Goal: Task Accomplishment & Management: Complete application form

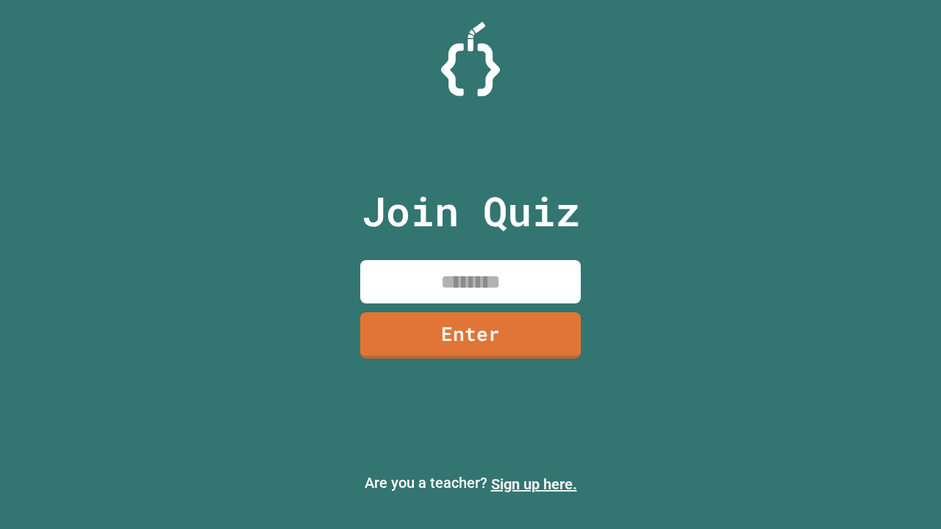
click at [533, 484] on link "Sign up here." at bounding box center [534, 484] width 86 height 18
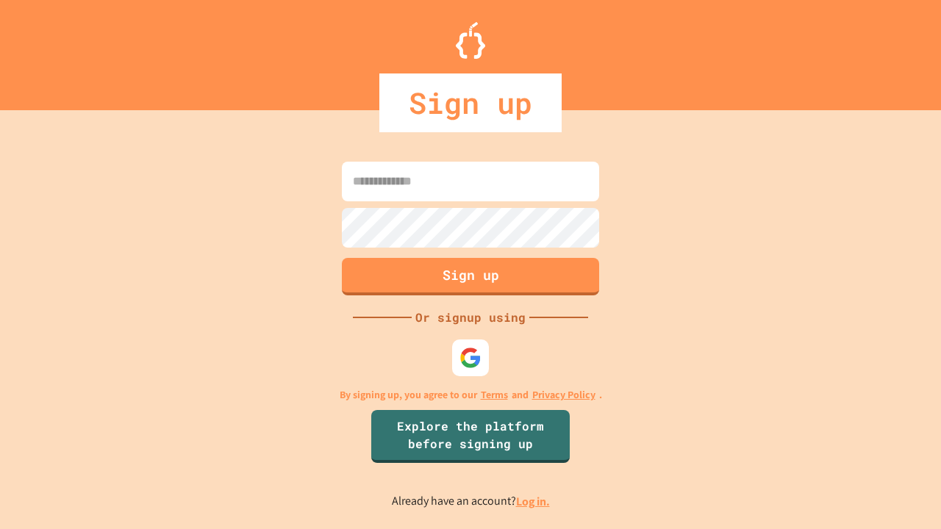
click at [533, 501] on link "Log in." at bounding box center [533, 501] width 34 height 15
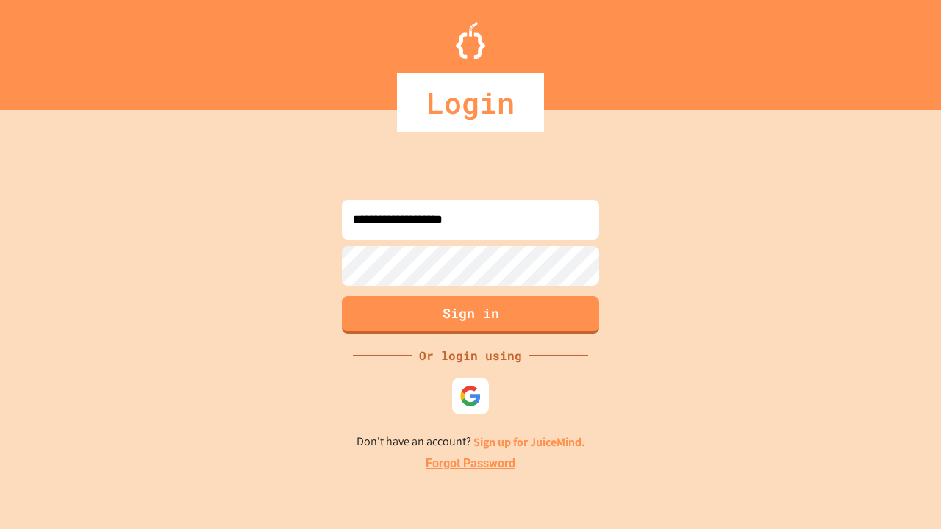
type input "**********"
